Goal: Task Accomplishment & Management: Use online tool/utility

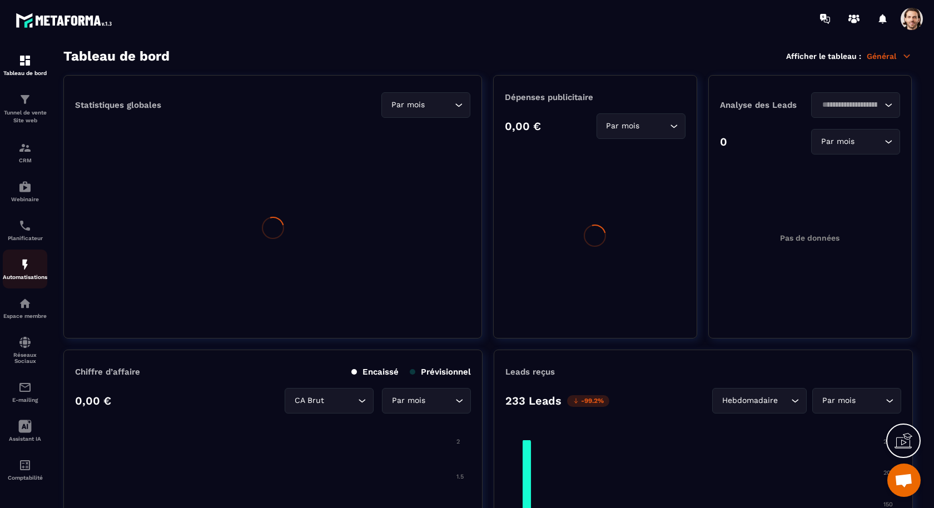
click at [31, 264] on img at bounding box center [24, 264] width 13 height 13
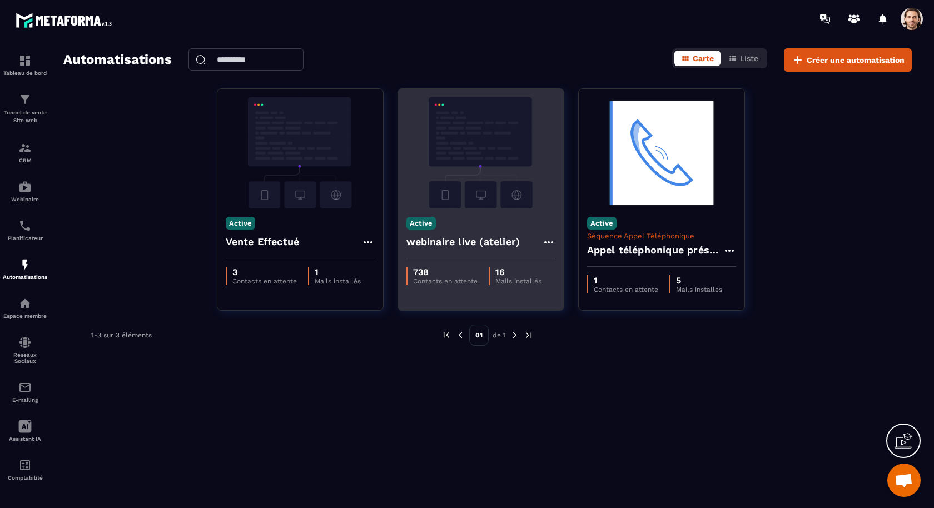
click at [441, 236] on h4 "webinaire live (atelier)" at bounding box center [463, 242] width 114 height 16
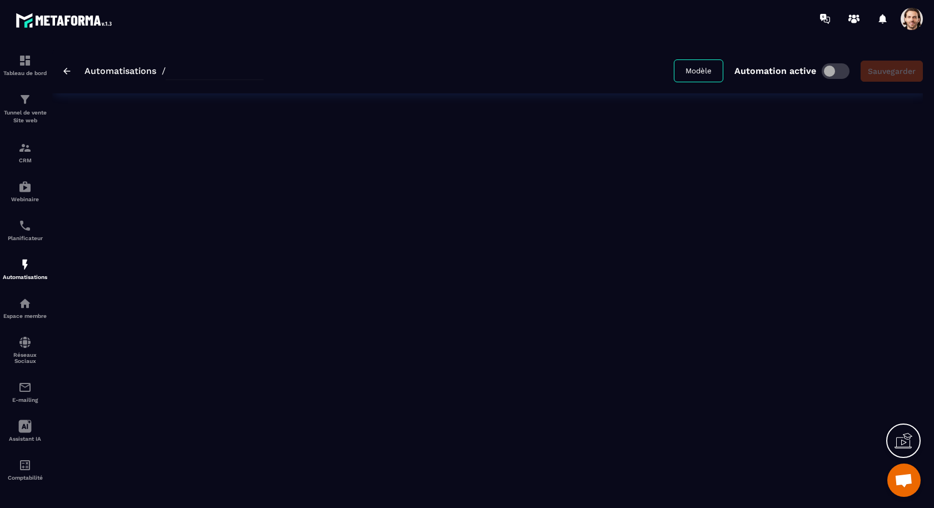
type input "**********"
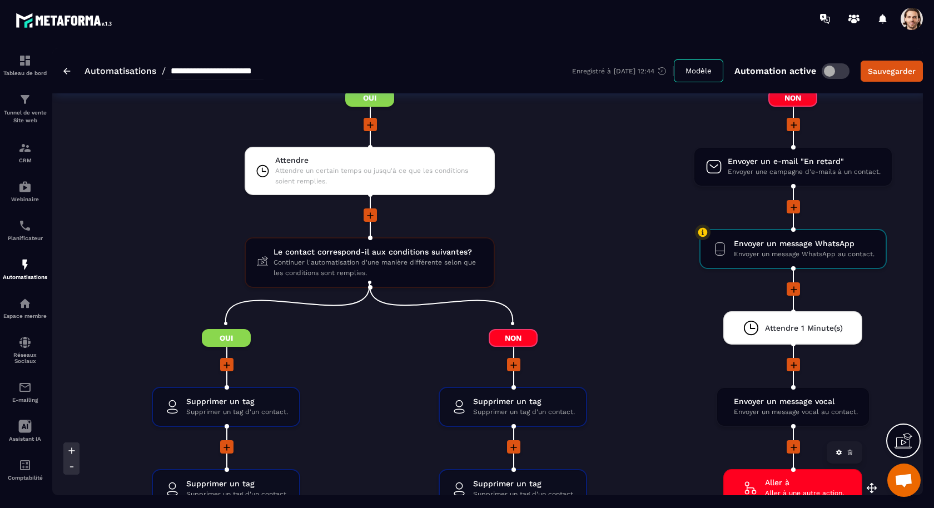
scroll to position [1691, 0]
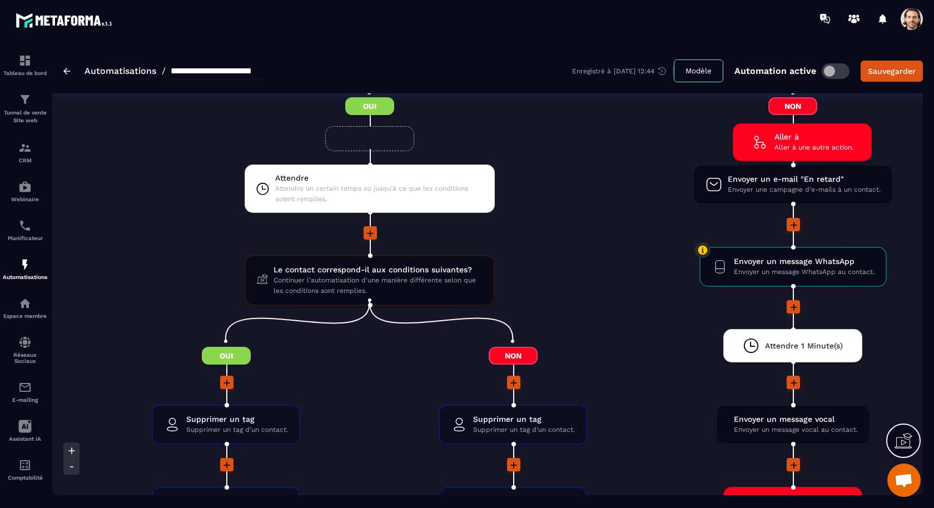
drag, startPoint x: 800, startPoint y: 481, endPoint x: 810, endPoint y: 133, distance: 348.0
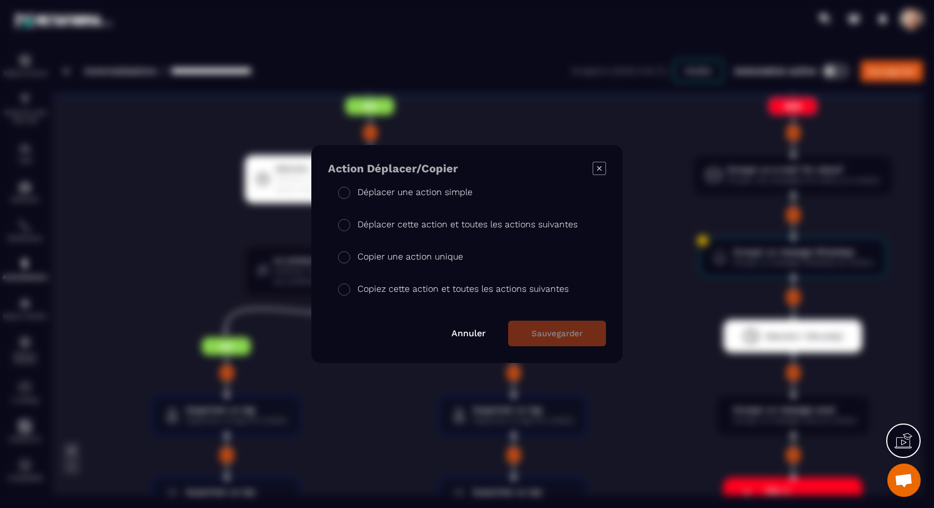
click at [455, 191] on p "Déplacer une action simple" at bounding box center [414, 192] width 115 height 13
click at [581, 329] on button "Sauvegarder" at bounding box center [557, 334] width 98 height 26
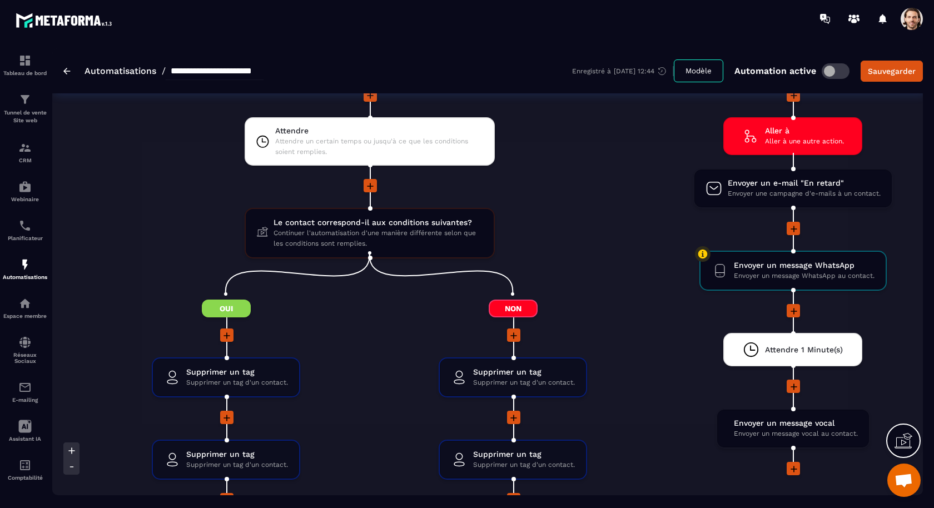
scroll to position [1734, 0]
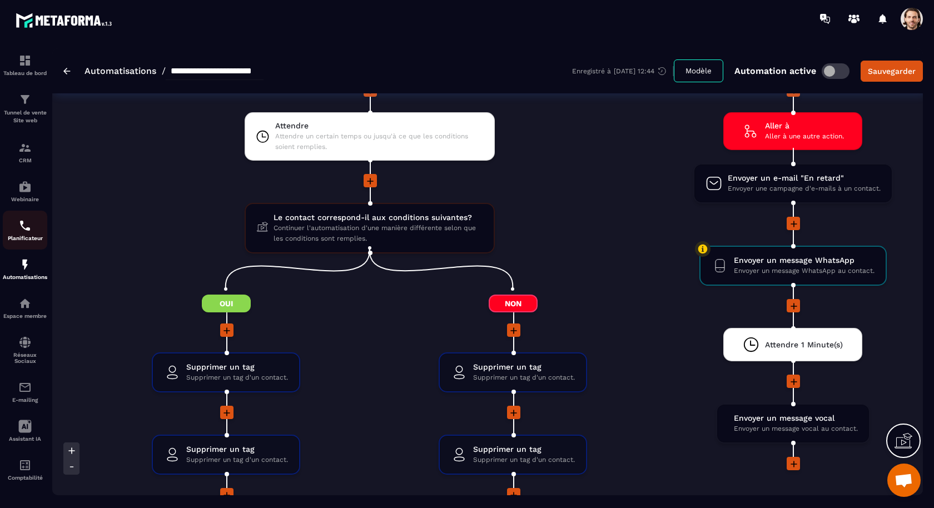
click at [24, 226] on img at bounding box center [24, 225] width 13 height 13
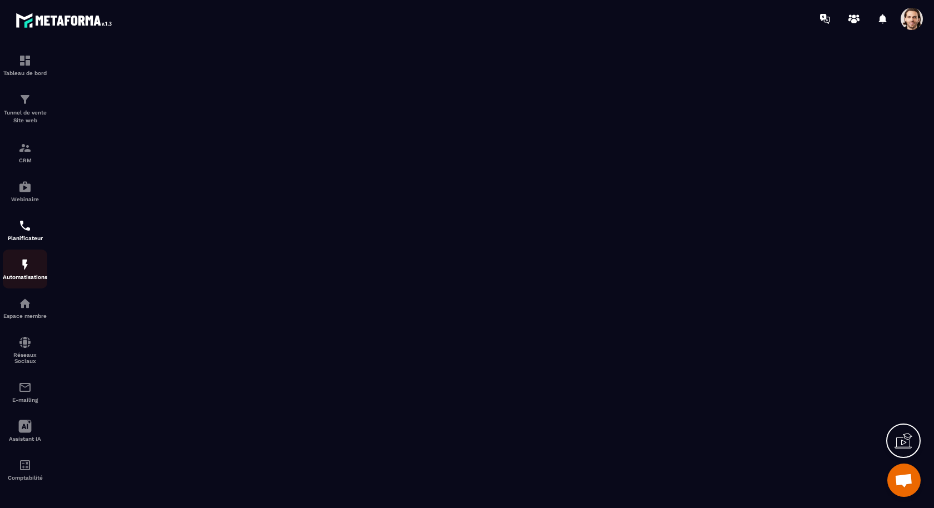
click at [33, 268] on div "Automatisations" at bounding box center [25, 269] width 44 height 22
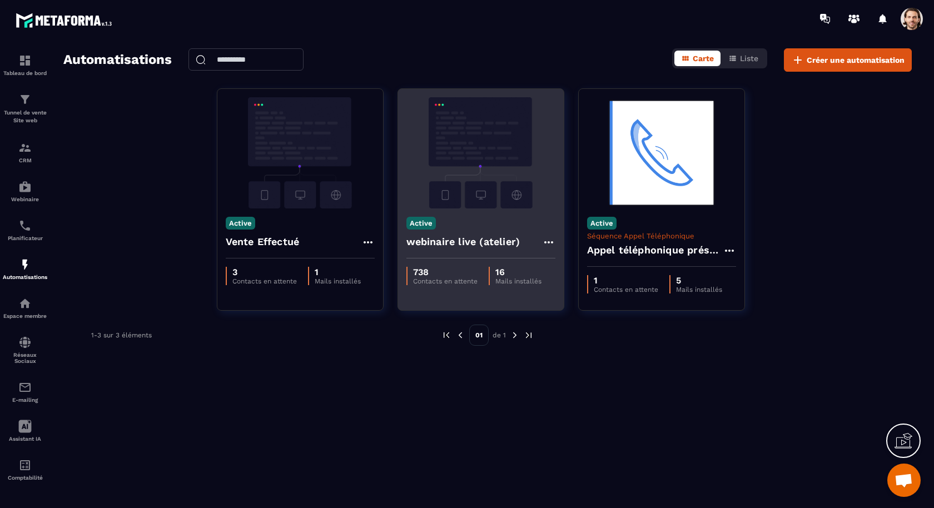
click at [433, 240] on h4 "webinaire live (atelier)" at bounding box center [463, 242] width 114 height 16
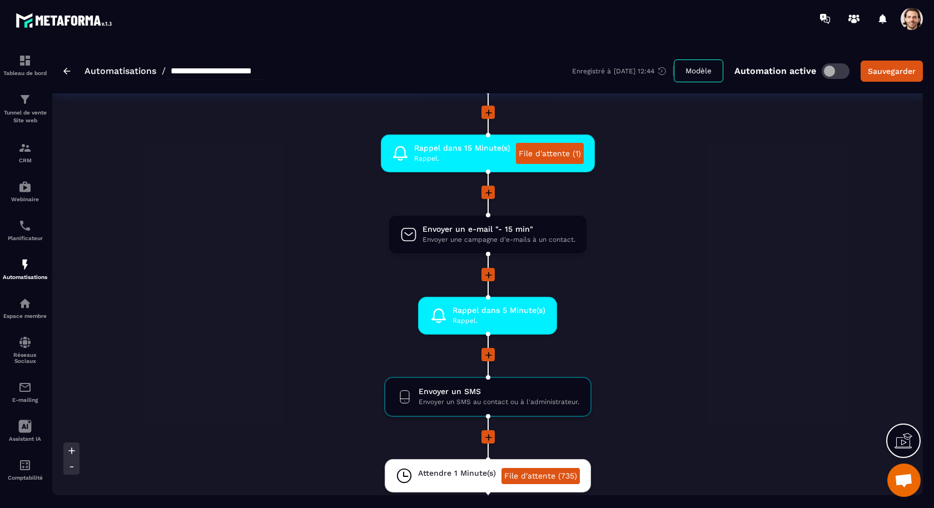
scroll to position [1148, 0]
